Goal: Information Seeking & Learning: Learn about a topic

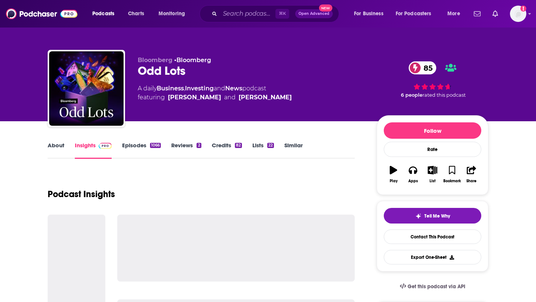
click at [141, 145] on link "Episodes 1066" at bounding box center [141, 150] width 39 height 17
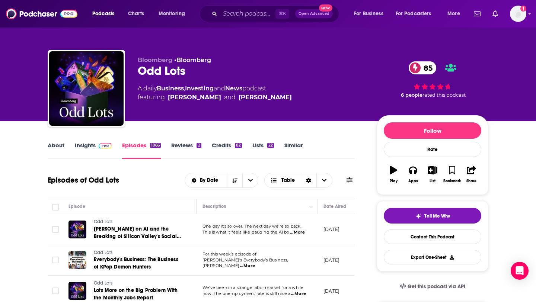
click at [81, 147] on link "Insights" at bounding box center [93, 150] width 37 height 17
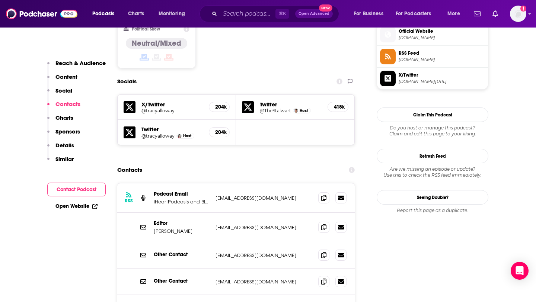
scroll to position [646, 0]
